Goal: Task Accomplishment & Management: Complete application form

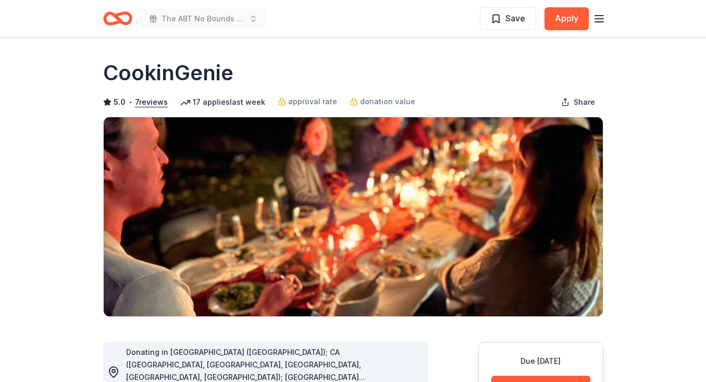
click at [115, 19] on icon "Home" at bounding box center [117, 18] width 29 height 24
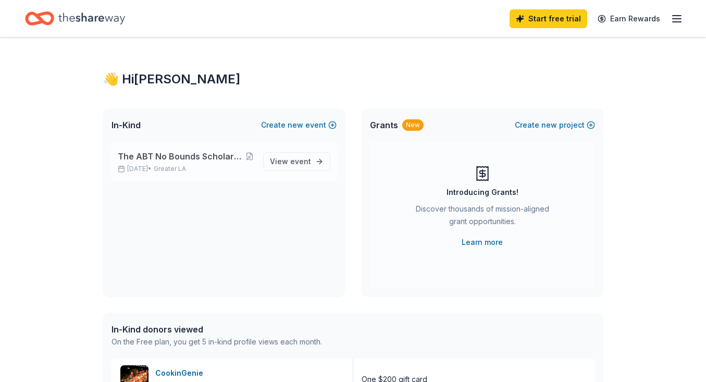
click at [150, 157] on span "The ABT No Bounds Scholarship Tennis and Pickleball Fundraiser" at bounding box center [181, 156] width 127 height 12
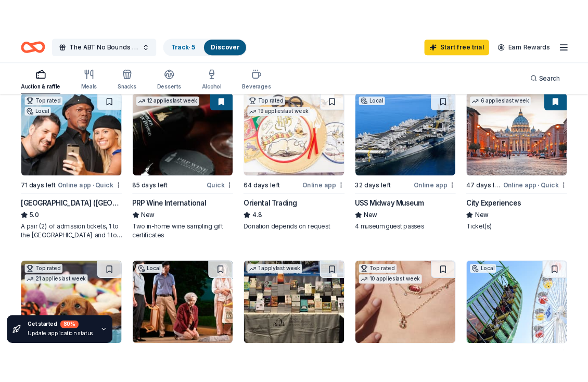
scroll to position [119, 0]
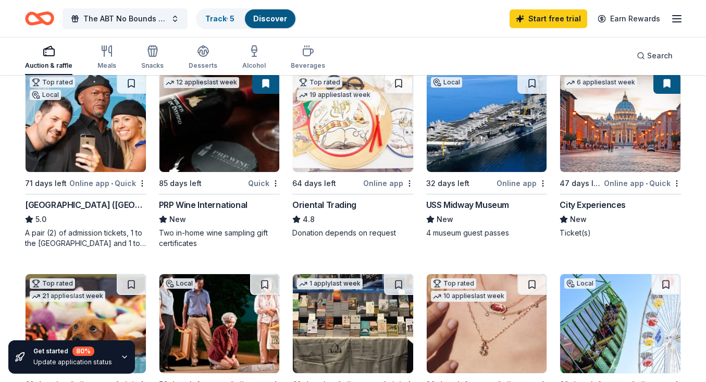
click at [469, 205] on div "USS Midway Museum" at bounding box center [467, 204] width 83 height 12
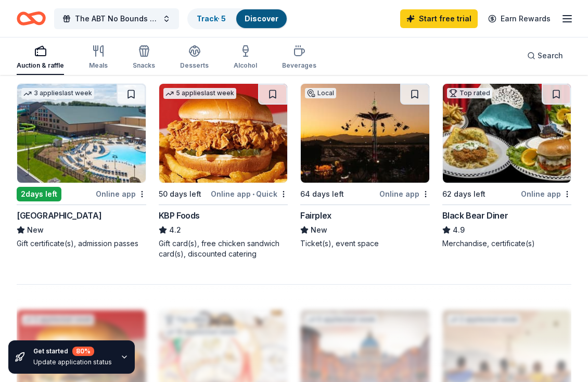
scroll to position [894, 0]
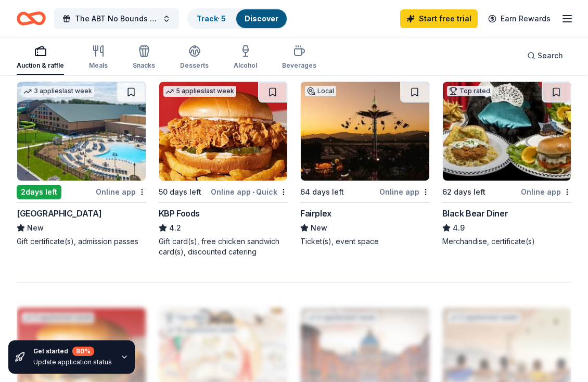
click at [71, 167] on img at bounding box center [81, 131] width 129 height 99
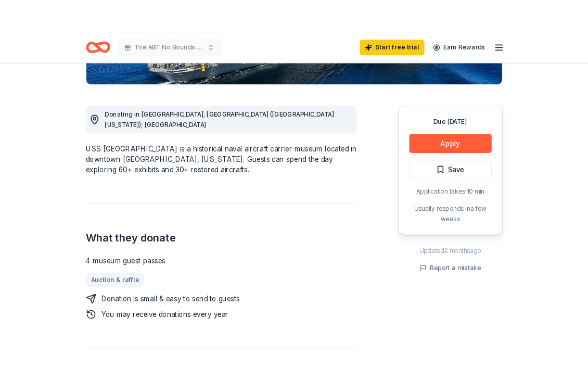
scroll to position [259, 0]
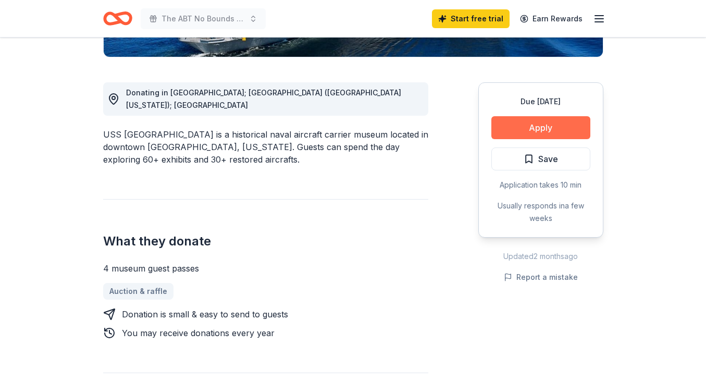
click at [508, 128] on button "Apply" at bounding box center [540, 127] width 99 height 23
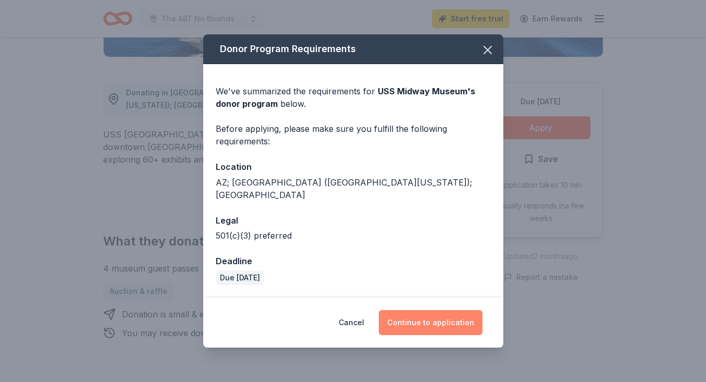
click at [426, 322] on button "Continue to application" at bounding box center [431, 322] width 104 height 25
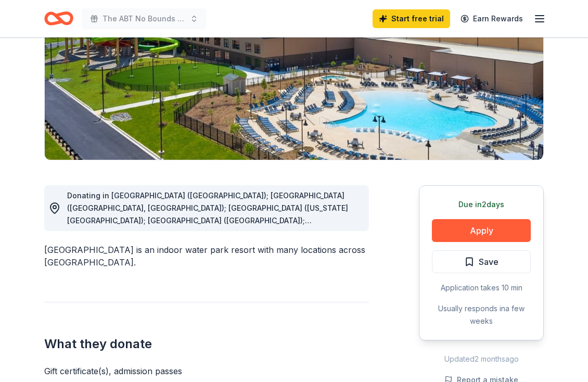
scroll to position [158, 0]
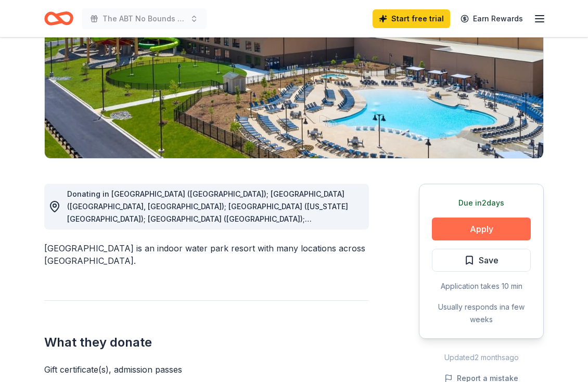
click at [467, 231] on button "Apply" at bounding box center [481, 229] width 99 height 23
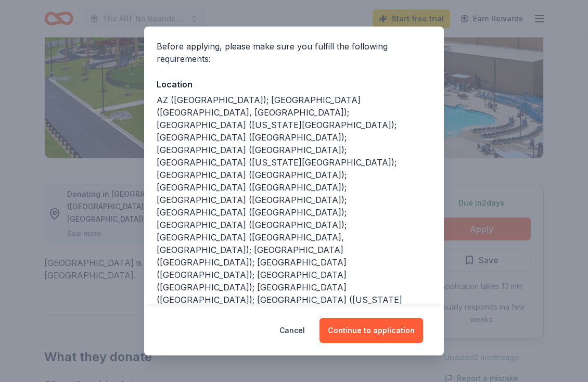
scroll to position [76, 0]
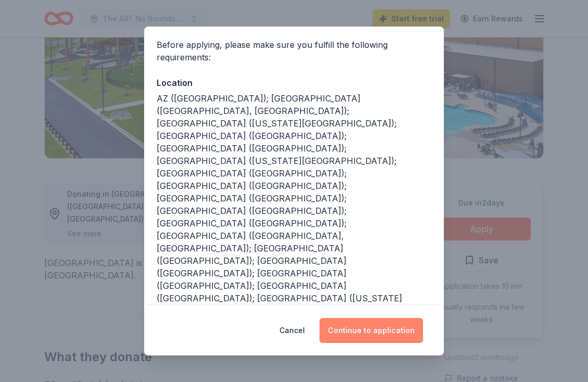
click at [368, 330] on button "Continue to application" at bounding box center [372, 330] width 104 height 25
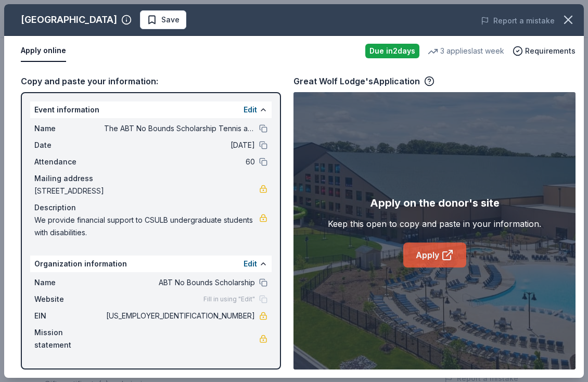
click at [427, 251] on link "Apply" at bounding box center [435, 255] width 63 height 25
